Goal: Information Seeking & Learning: Understand process/instructions

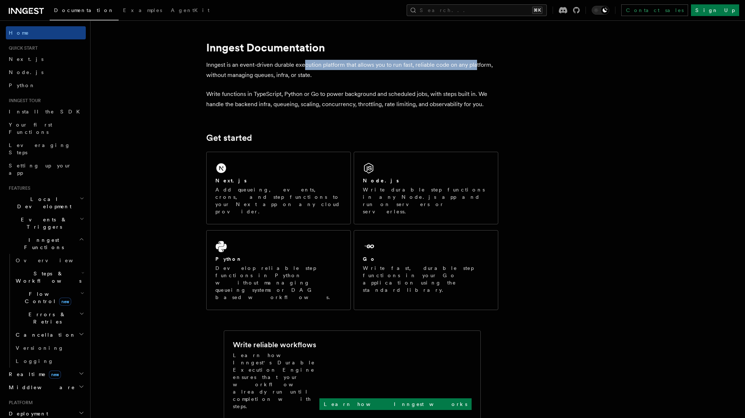
drag, startPoint x: 304, startPoint y: 64, endPoint x: 476, endPoint y: 63, distance: 172.3
click at [476, 63] on p "Inngest is an event-driven durable execution platform that allows you to run fa…" at bounding box center [352, 70] width 292 height 20
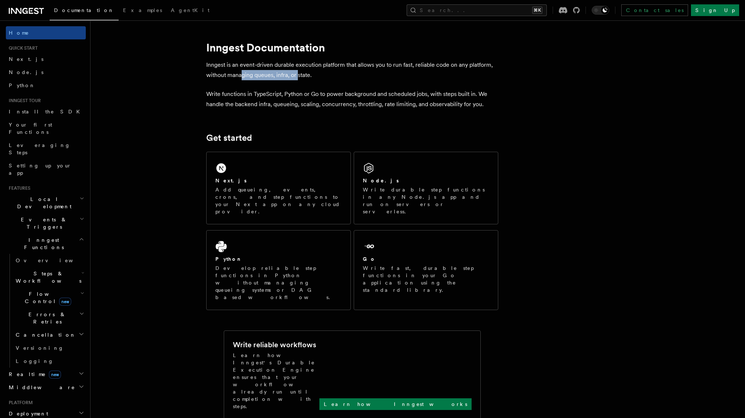
drag, startPoint x: 241, startPoint y: 76, endPoint x: 298, endPoint y: 76, distance: 57.0
click at [298, 76] on p "Inngest is an event-driven durable execution platform that allows you to run fa…" at bounding box center [352, 70] width 292 height 20
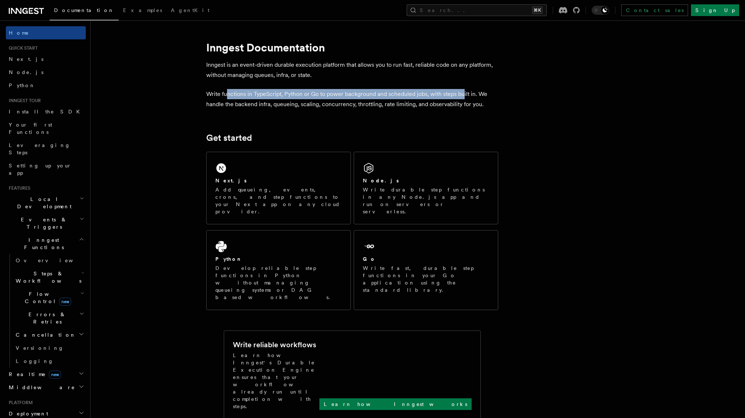
drag, startPoint x: 228, startPoint y: 95, endPoint x: 464, endPoint y: 97, distance: 236.2
click at [464, 97] on p "Write functions in TypeScript, Python or Go to power background and scheduled j…" at bounding box center [352, 99] width 292 height 20
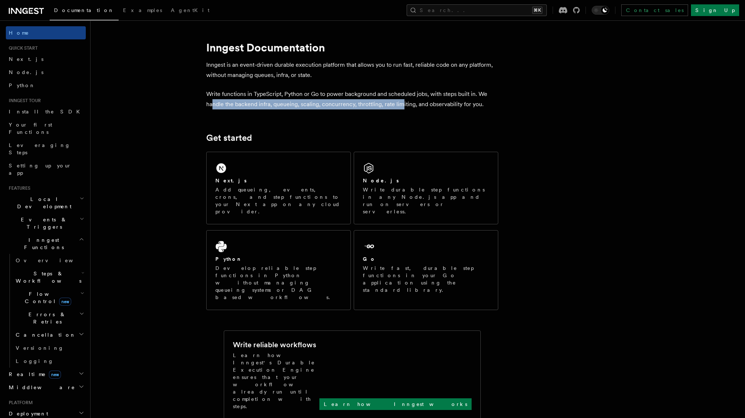
drag, startPoint x: 213, startPoint y: 104, endPoint x: 399, endPoint y: 109, distance: 186.3
click at [399, 109] on p "Write functions in TypeScript, Python or Go to power background and scheduled j…" at bounding box center [352, 99] width 292 height 20
click at [22, 8] on icon at bounding box center [26, 11] width 35 height 9
click at [16, 11] on icon at bounding box center [16, 11] width 11 height 6
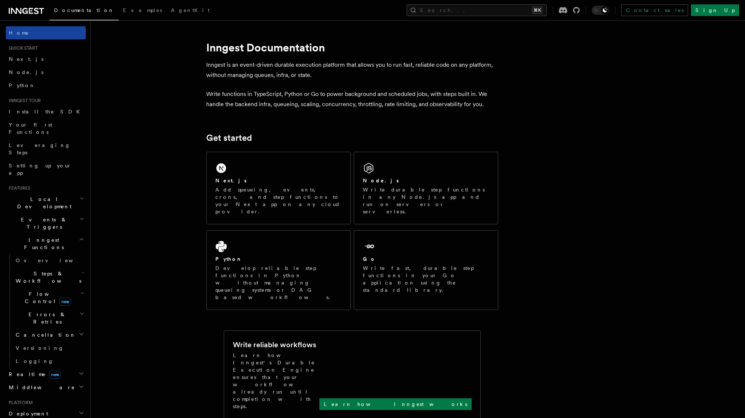
click at [58, 33] on link "Home" at bounding box center [46, 32] width 80 height 13
drag, startPoint x: 330, startPoint y: 97, endPoint x: 432, endPoint y: 96, distance: 101.9
click at [432, 96] on p "Write functions in TypeScript, Python or Go to power background and scheduled j…" at bounding box center [352, 99] width 292 height 20
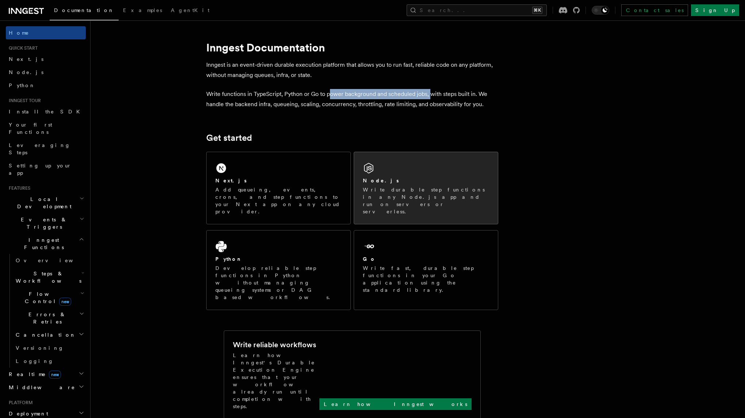
click at [411, 179] on div "Node.js" at bounding box center [426, 181] width 126 height 8
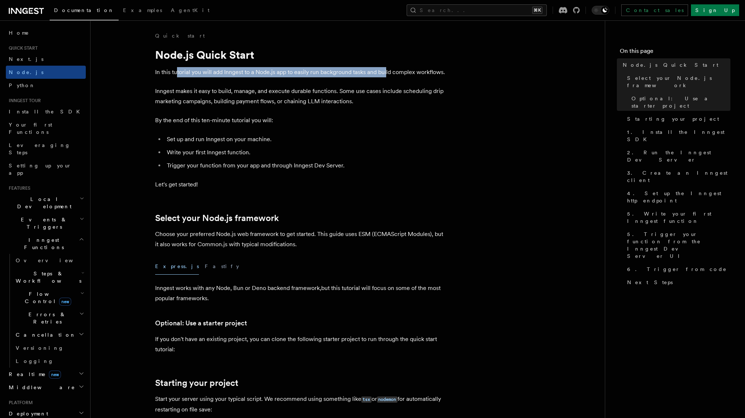
drag, startPoint x: 176, startPoint y: 73, endPoint x: 386, endPoint y: 75, distance: 210.7
click at [386, 75] on p "In this tutorial you will add Inngest to a Node.js app to easily run background…" at bounding box center [301, 72] width 292 height 10
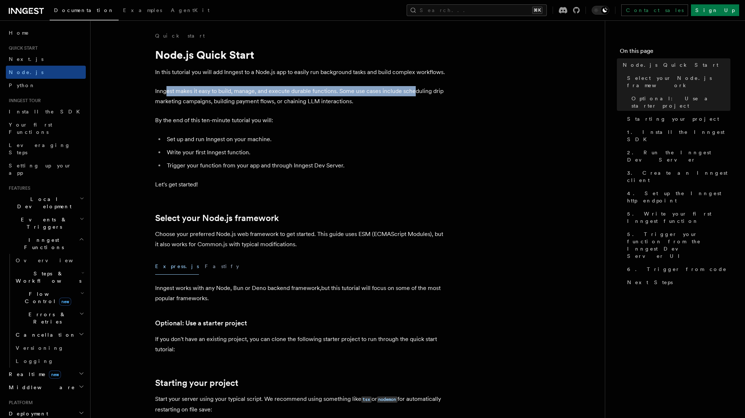
drag, startPoint x: 166, startPoint y: 91, endPoint x: 413, endPoint y: 93, distance: 246.1
click at [413, 93] on p "Inngest makes it easy to build, manage, and execute durable functions. Some use…" at bounding box center [301, 96] width 292 height 20
